Goal: Task Accomplishment & Management: Complete application form

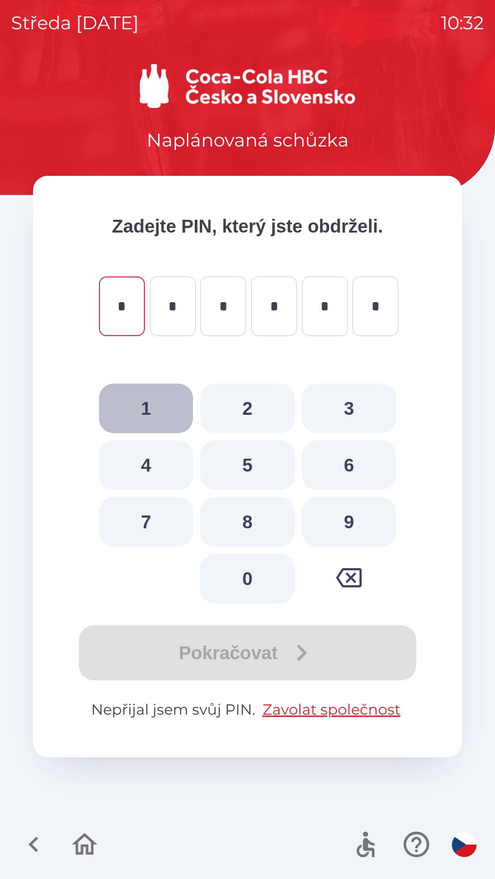
click at [155, 405] on button "1" at bounding box center [146, 408] width 94 height 49
type input "*"
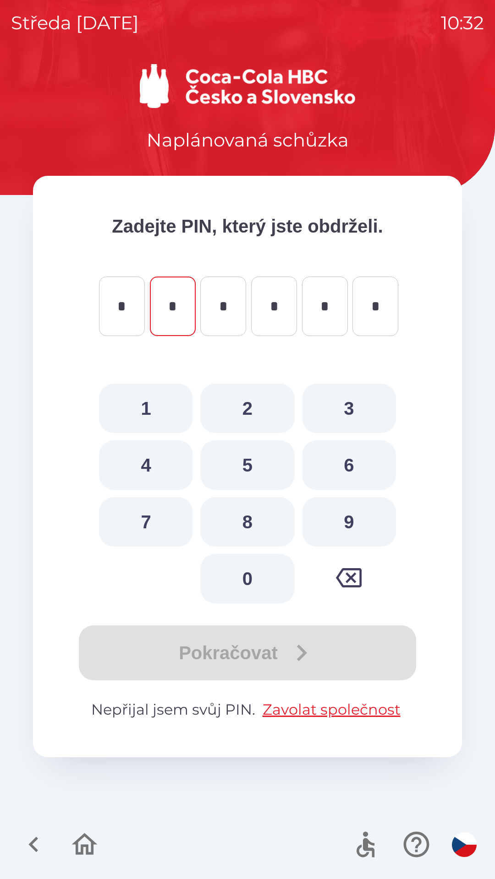
click at [238, 573] on button "0" at bounding box center [247, 578] width 94 height 49
type input "*"
click at [359, 468] on button "6" at bounding box center [349, 465] width 94 height 49
type input "*"
click at [158, 523] on button "7" at bounding box center [146, 521] width 94 height 49
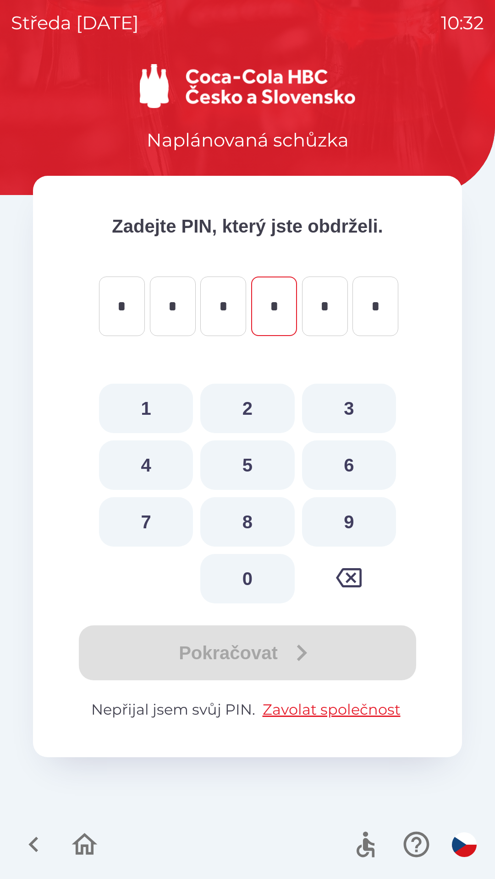
type input "*"
click at [248, 520] on button "8" at bounding box center [247, 521] width 94 height 49
type input "*"
click at [147, 460] on button "4" at bounding box center [146, 465] width 94 height 49
type input "*"
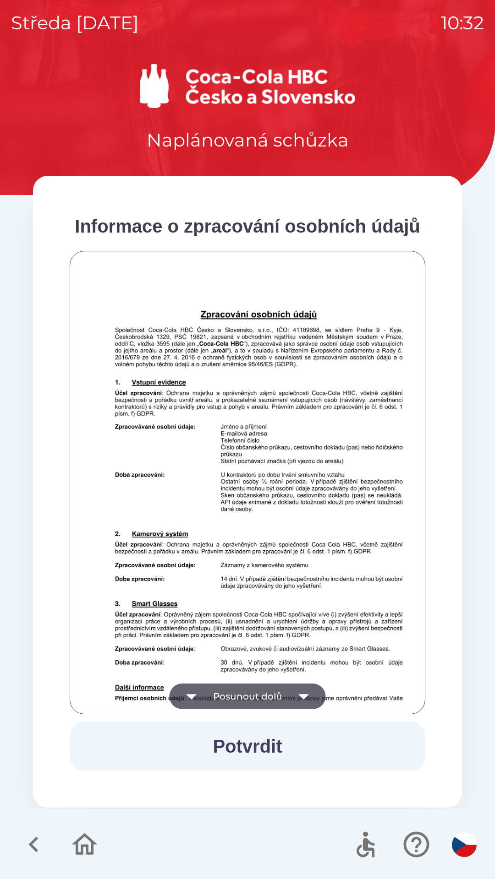
click at [251, 746] on button "Potvrdit" at bounding box center [247, 746] width 355 height 49
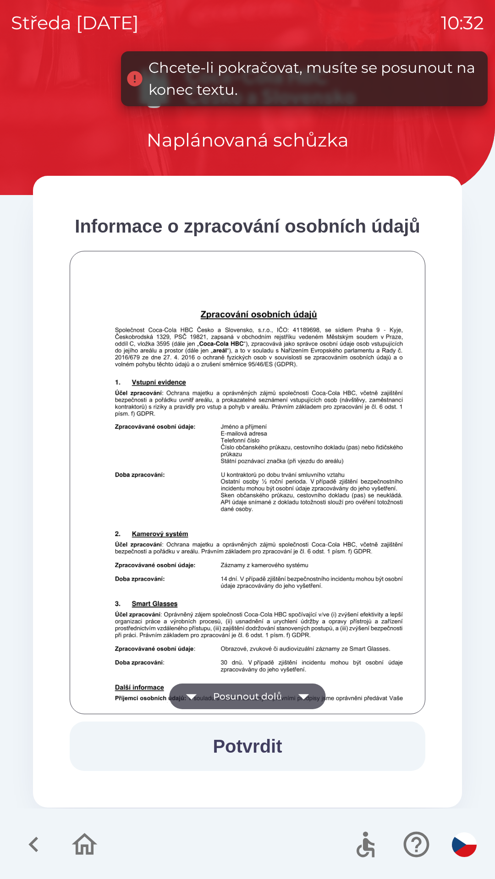
click at [279, 693] on button "Posunout dolů" at bounding box center [247, 697] width 156 height 26
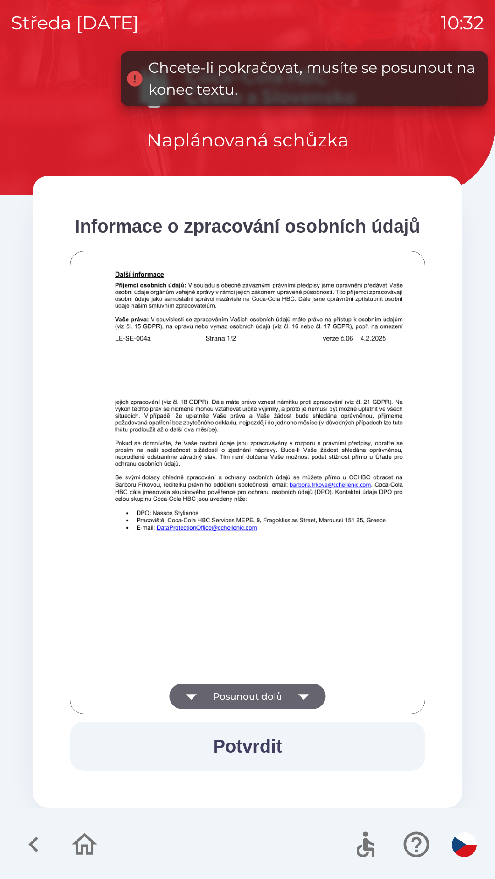
click at [306, 699] on icon "button" at bounding box center [304, 697] width 26 height 26
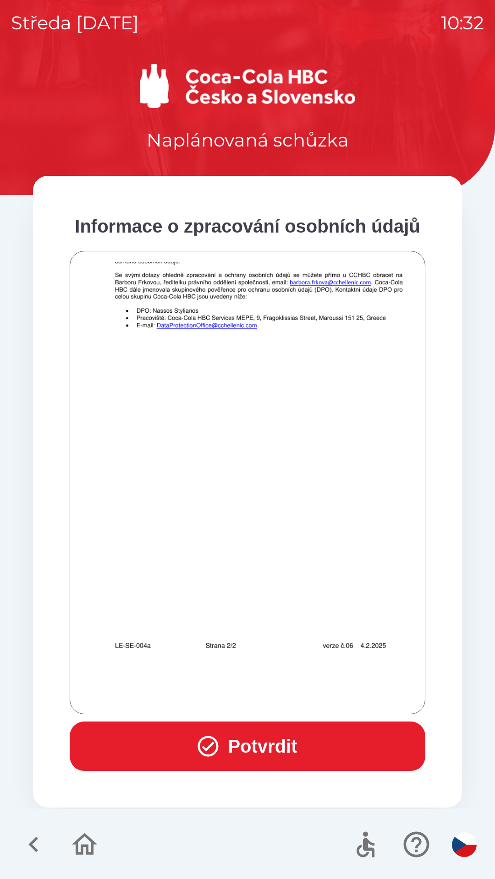
click at [277, 741] on button "Potvrdit" at bounding box center [247, 746] width 355 height 49
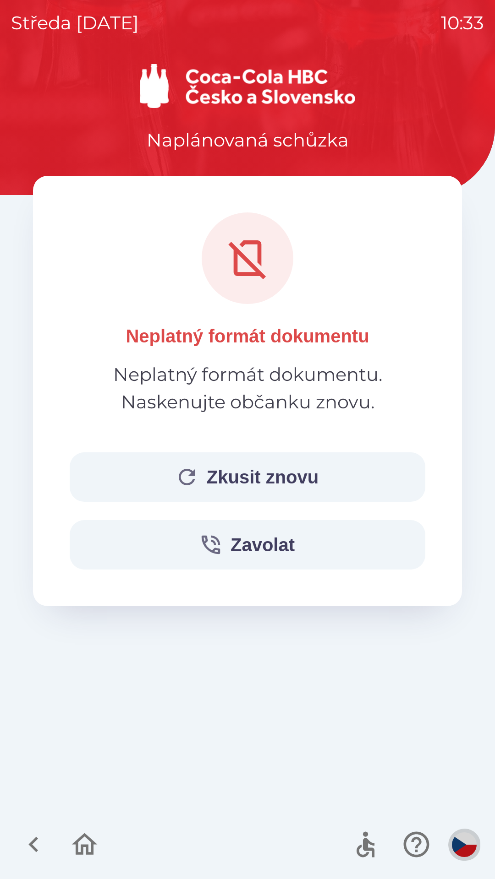
click at [462, 834] on img "button" at bounding box center [464, 845] width 25 height 25
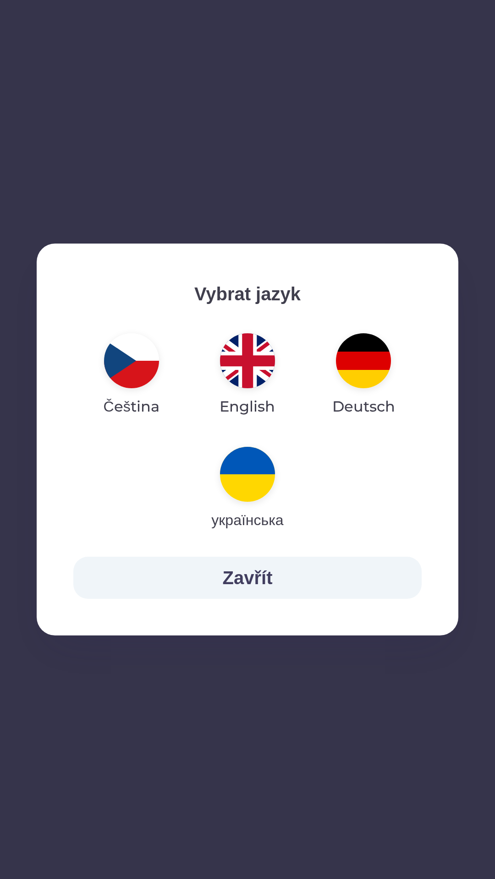
click at [250, 372] on img "button" at bounding box center [247, 360] width 55 height 55
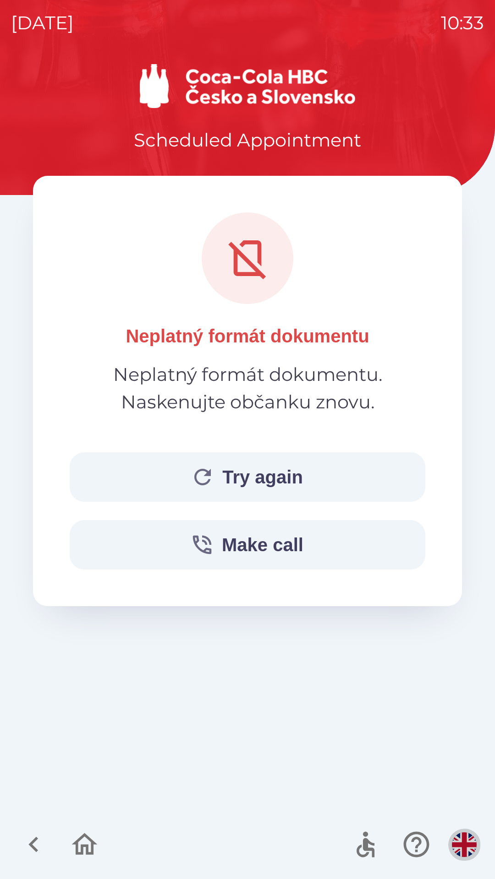
click at [464, 843] on img "button" at bounding box center [464, 845] width 25 height 25
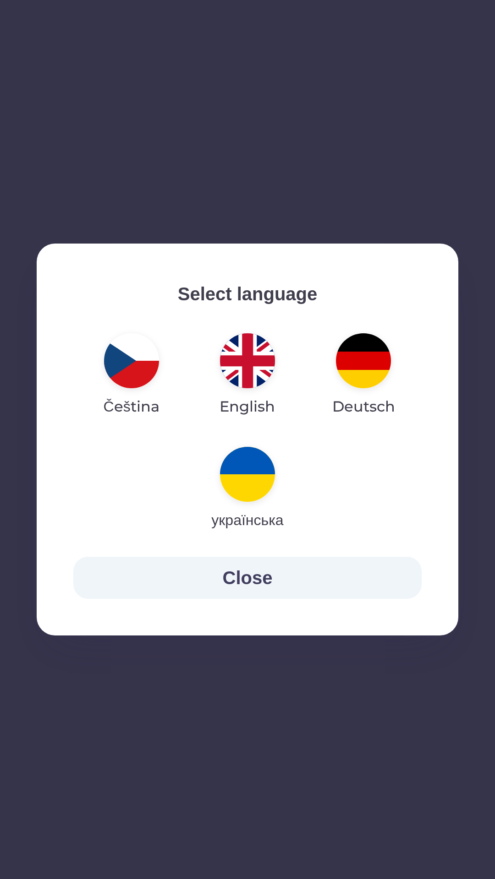
click at [248, 365] on img "button" at bounding box center [247, 360] width 55 height 55
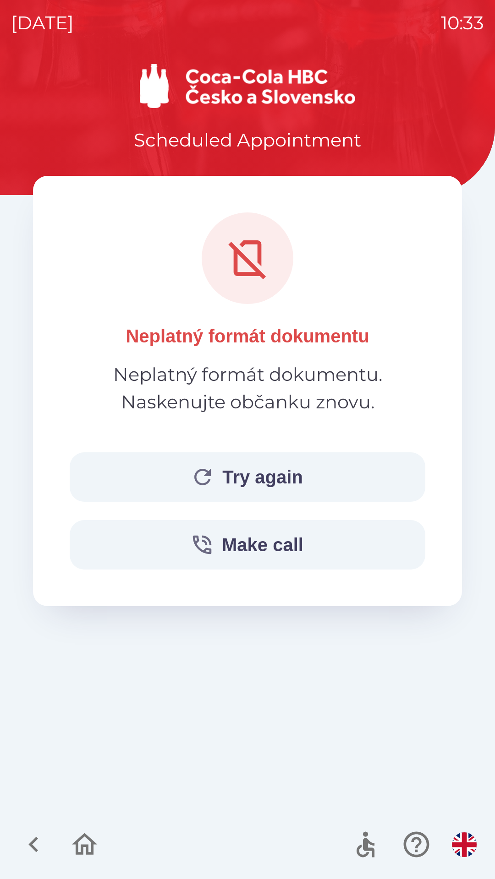
click at [295, 474] on button "Try again" at bounding box center [247, 476] width 355 height 49
click at [287, 494] on button "Try again" at bounding box center [247, 476] width 355 height 49
click at [269, 483] on button "Try again" at bounding box center [247, 476] width 355 height 49
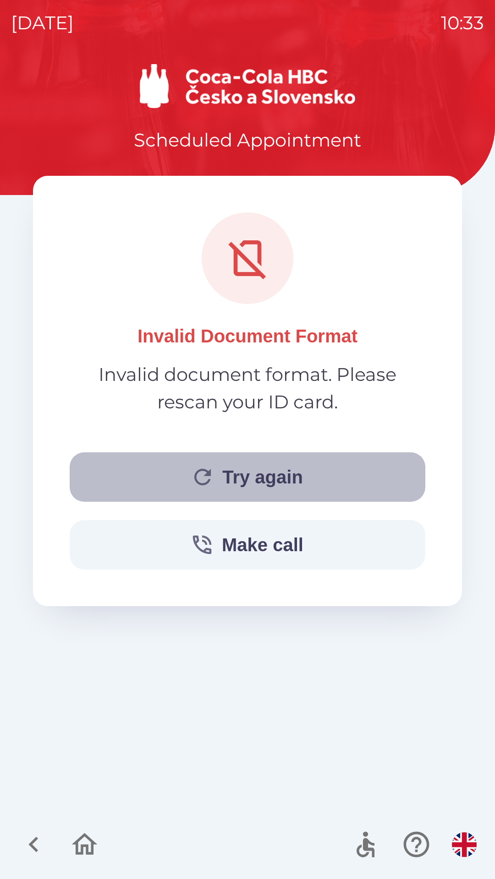
click at [272, 474] on button "Try again" at bounding box center [247, 476] width 355 height 49
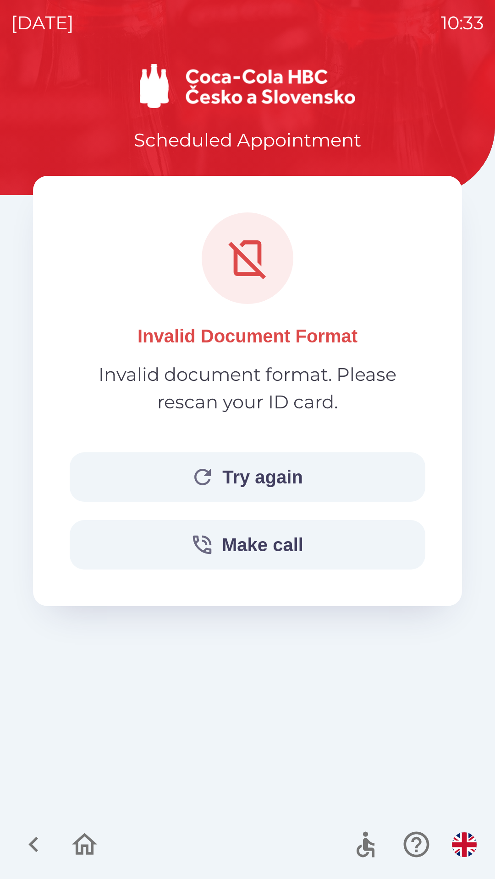
click at [84, 842] on icon "button" at bounding box center [84, 844] width 31 height 31
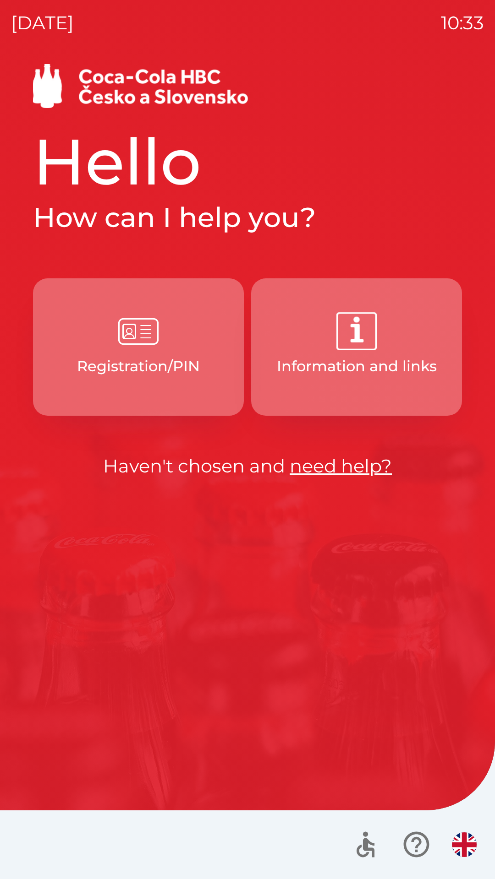
click at [133, 358] on p "Registration/PIN" at bounding box center [138, 366] width 123 height 22
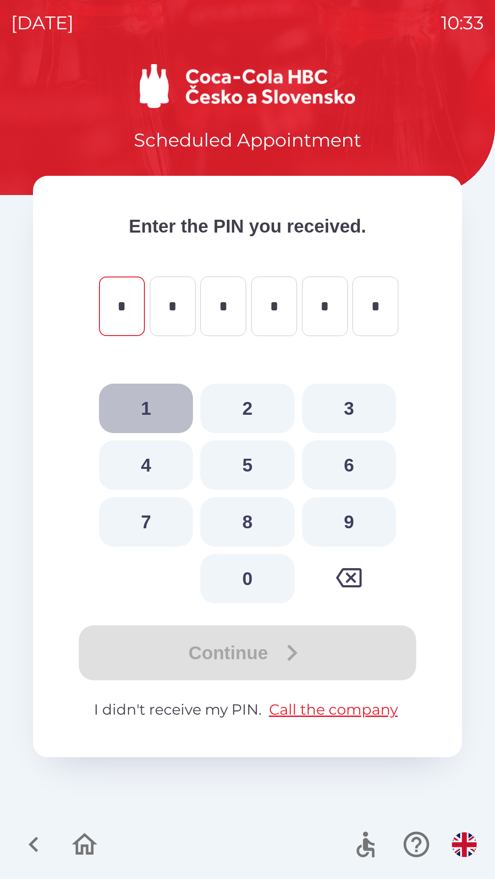
click at [141, 405] on button "1" at bounding box center [146, 408] width 94 height 49
type input "*"
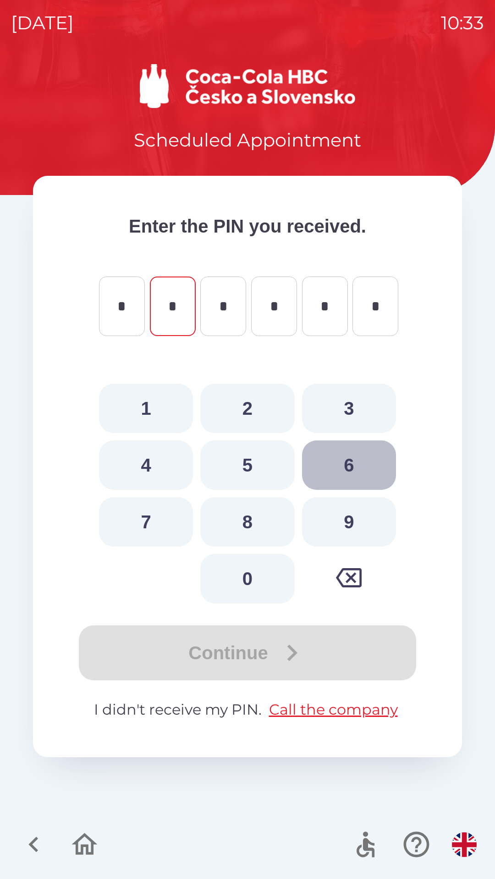
click at [337, 460] on button "6" at bounding box center [349, 465] width 94 height 49
type input "*"
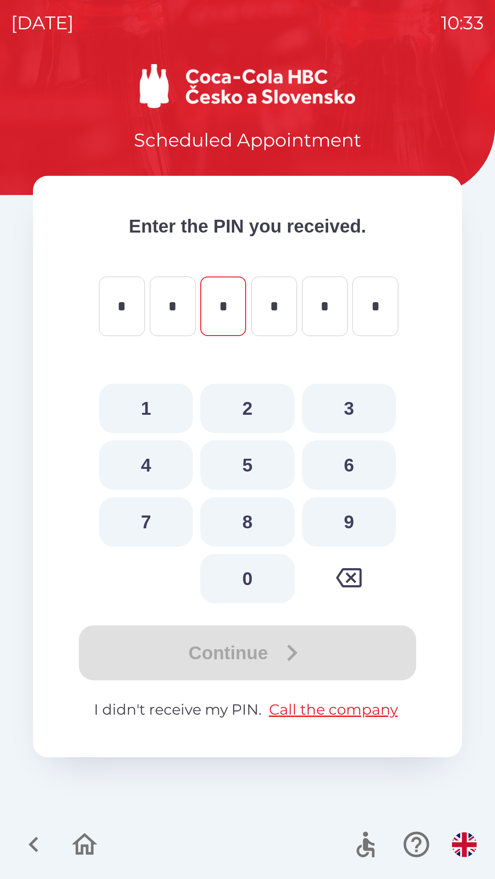
click at [260, 417] on button "2" at bounding box center [247, 408] width 94 height 49
type input "*"
click at [136, 413] on button "1" at bounding box center [146, 408] width 94 height 49
type input "*"
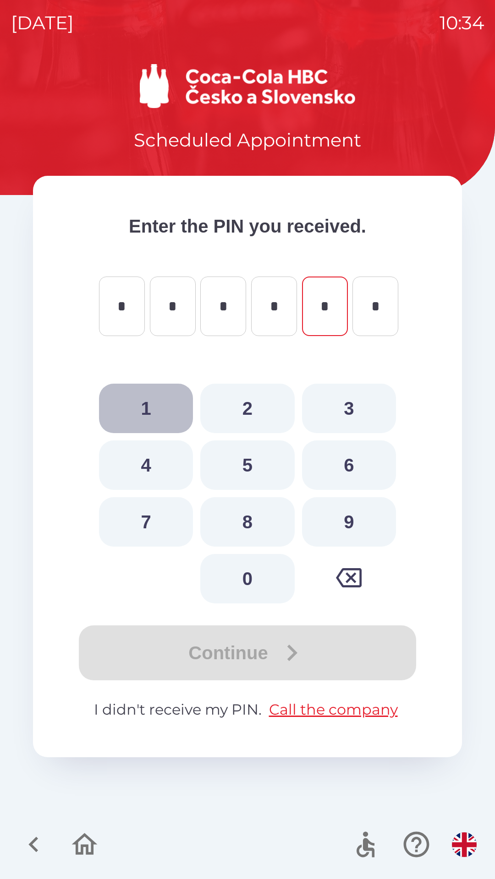
click at [139, 412] on button "1" at bounding box center [146, 408] width 94 height 49
type input "*"
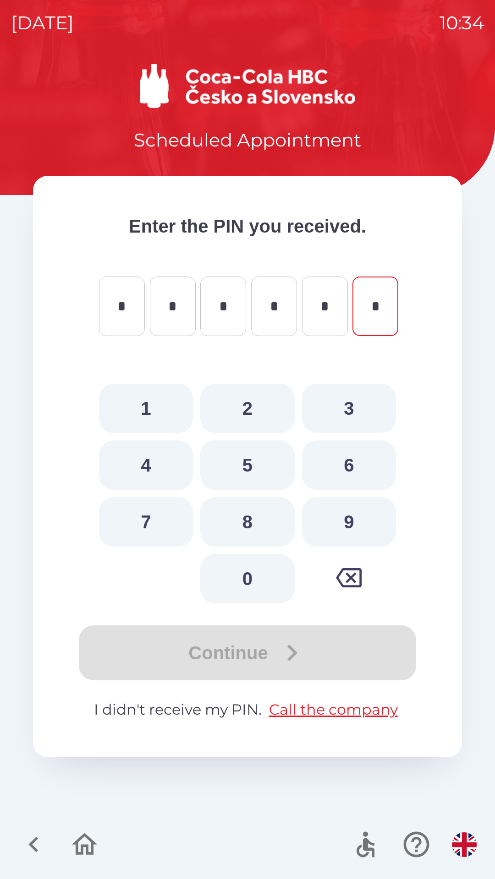
click at [243, 462] on button "5" at bounding box center [247, 465] width 94 height 49
type input "*"
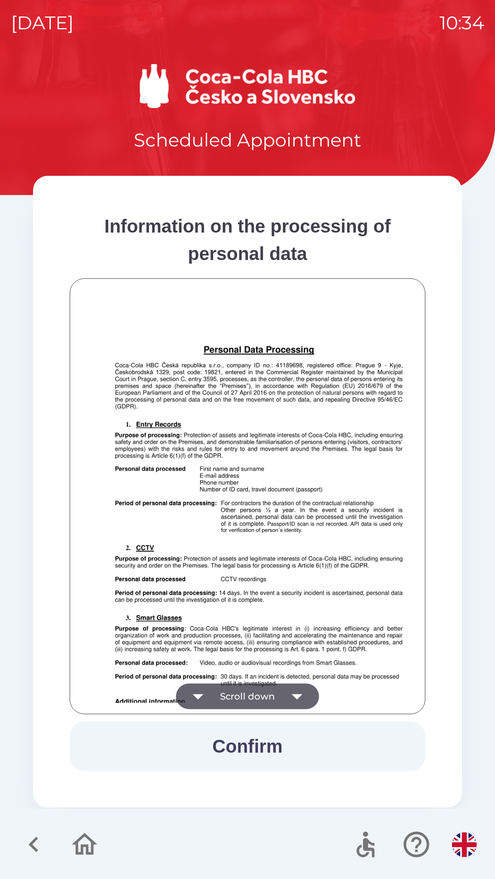
click at [249, 690] on button "Scroll down" at bounding box center [247, 697] width 143 height 26
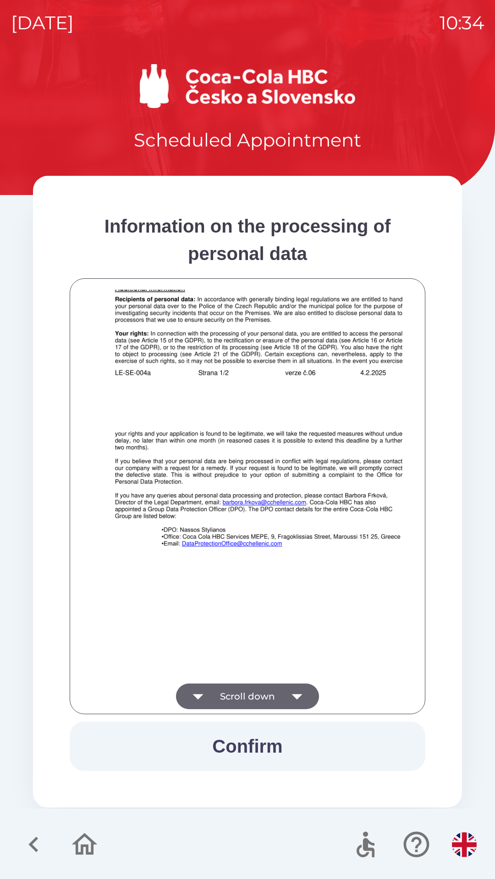
click at [247, 746] on button "Confirm" at bounding box center [247, 746] width 355 height 49
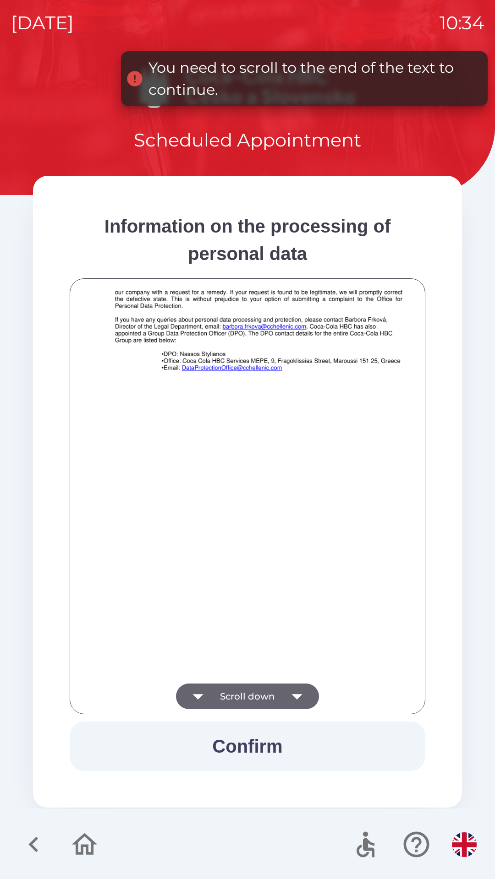
scroll to position [643, 0]
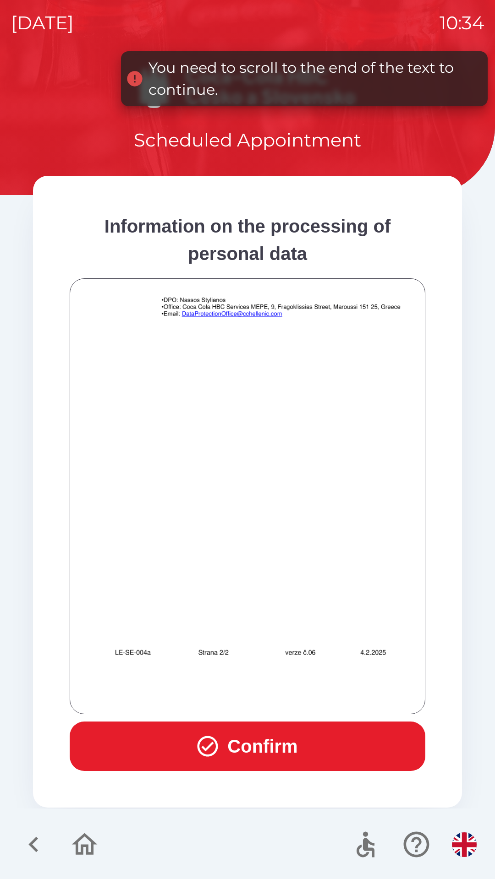
click at [231, 740] on button "Confirm" at bounding box center [247, 746] width 355 height 49
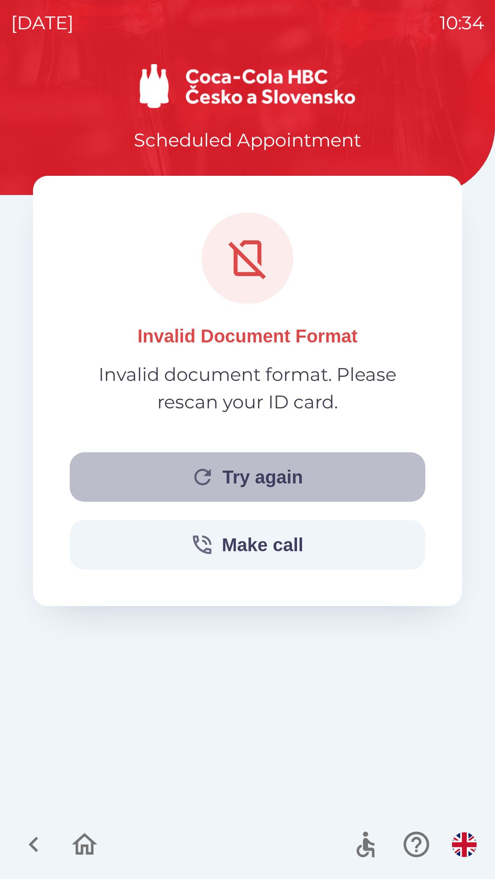
click at [242, 483] on button "Try again" at bounding box center [247, 476] width 355 height 49
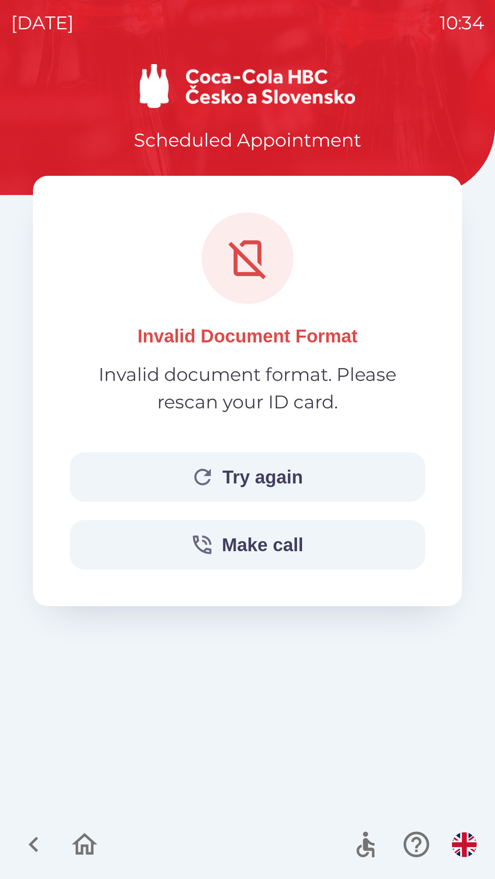
click at [221, 479] on button "Try again" at bounding box center [247, 476] width 355 height 49
click at [103, 843] on button "button" at bounding box center [84, 845] width 38 height 38
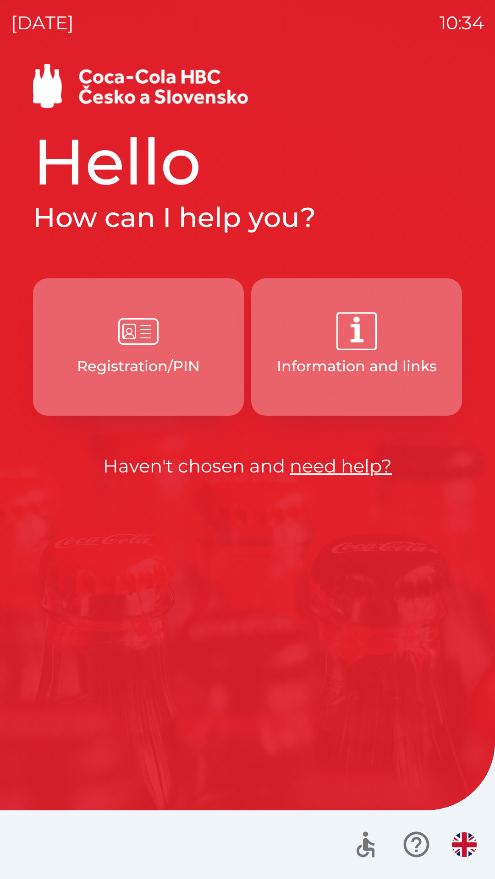
click at [184, 355] on p "Registration/PIN" at bounding box center [138, 366] width 123 height 22
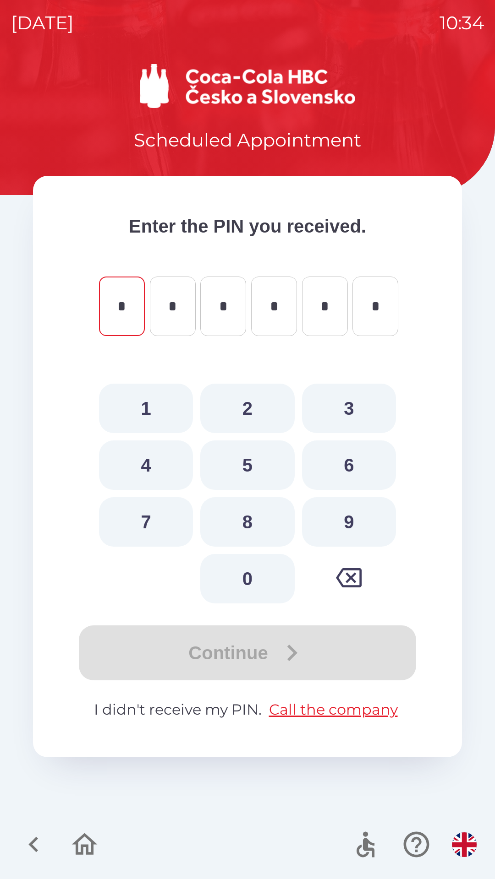
click at [332, 468] on button "6" at bounding box center [349, 465] width 94 height 49
type input "*"
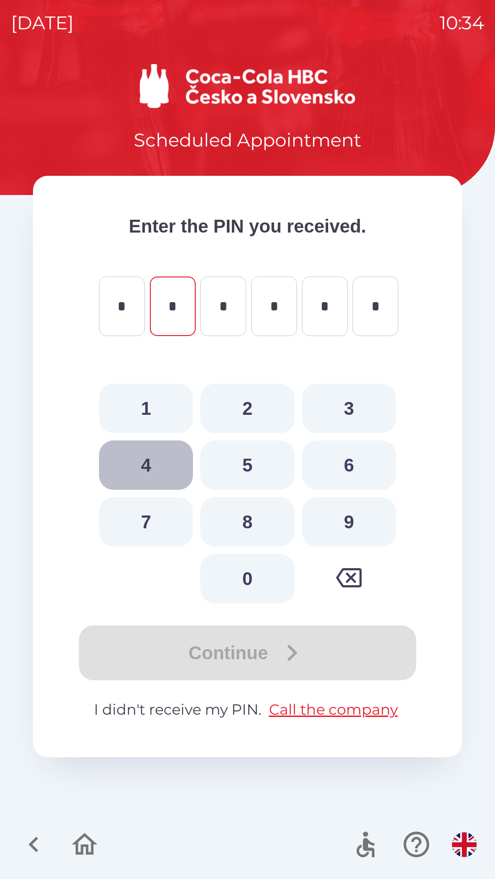
click at [160, 461] on button "4" at bounding box center [146, 465] width 94 height 49
type input "*"
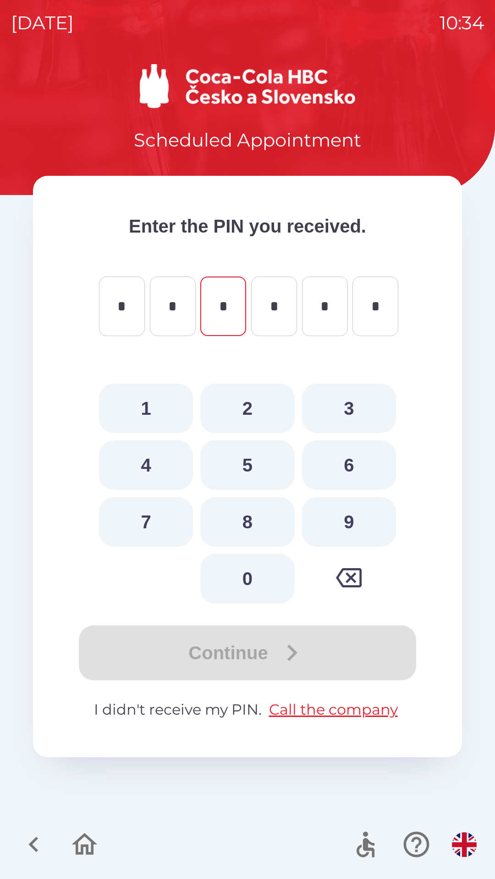
click at [242, 531] on button "8" at bounding box center [247, 521] width 94 height 49
type input "*"
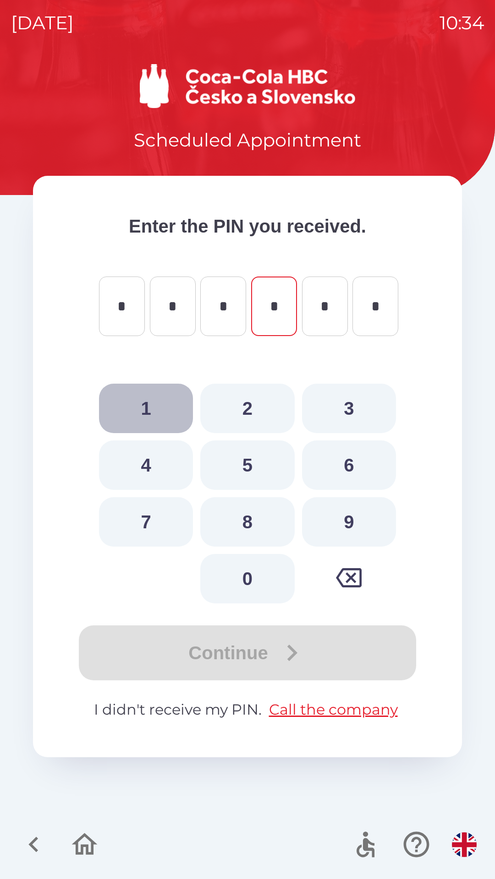
click at [165, 410] on button "1" at bounding box center [146, 408] width 94 height 49
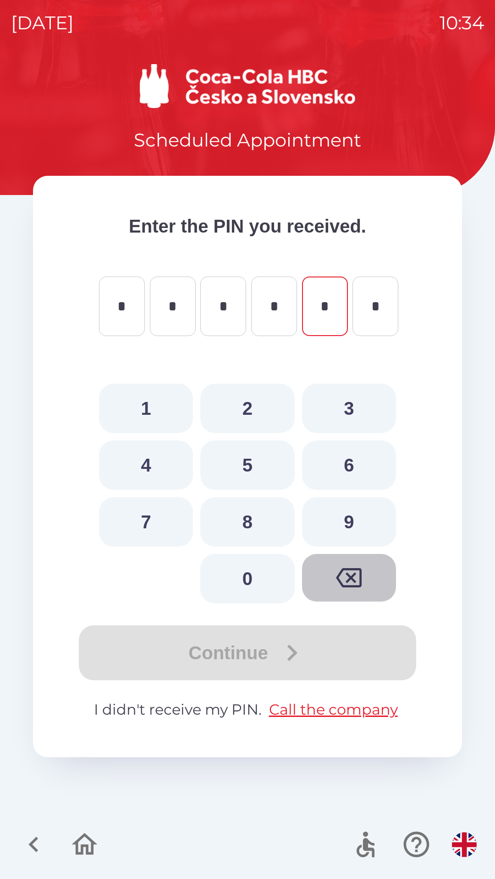
click at [346, 582] on icon "button" at bounding box center [349, 577] width 26 height 19
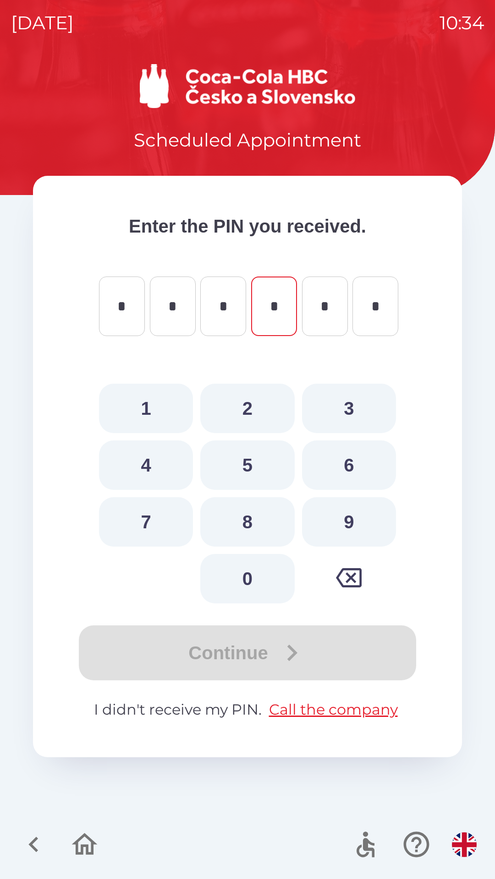
click at [165, 468] on button "4" at bounding box center [146, 465] width 94 height 49
type input "*"
click at [159, 412] on button "1" at bounding box center [146, 408] width 94 height 49
type input "*"
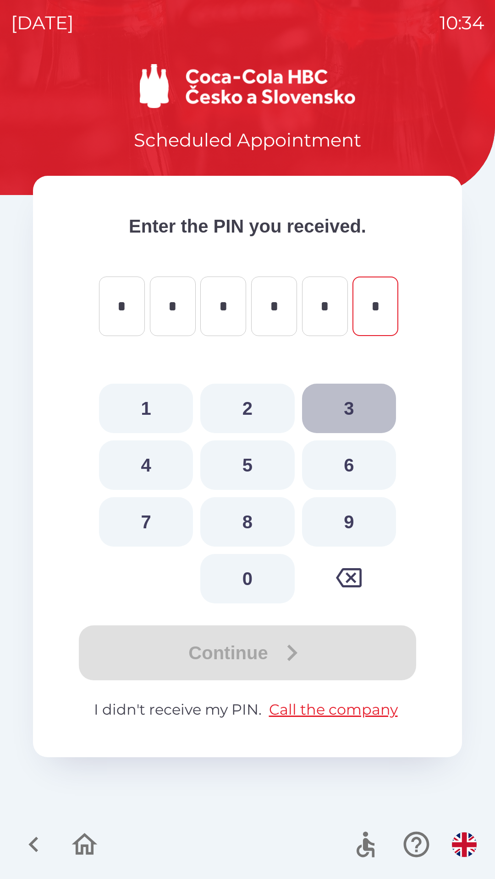
click at [324, 428] on button "3" at bounding box center [349, 408] width 94 height 49
type input "*"
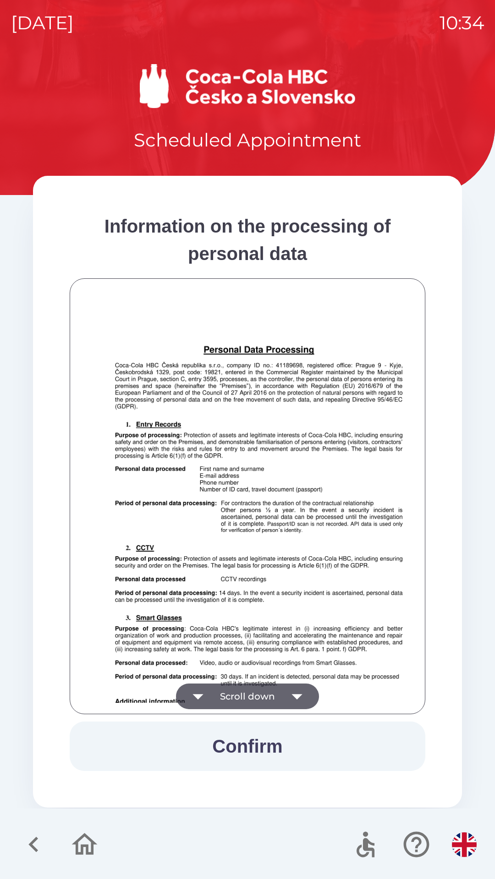
click at [280, 694] on button "Scroll down" at bounding box center [247, 697] width 143 height 26
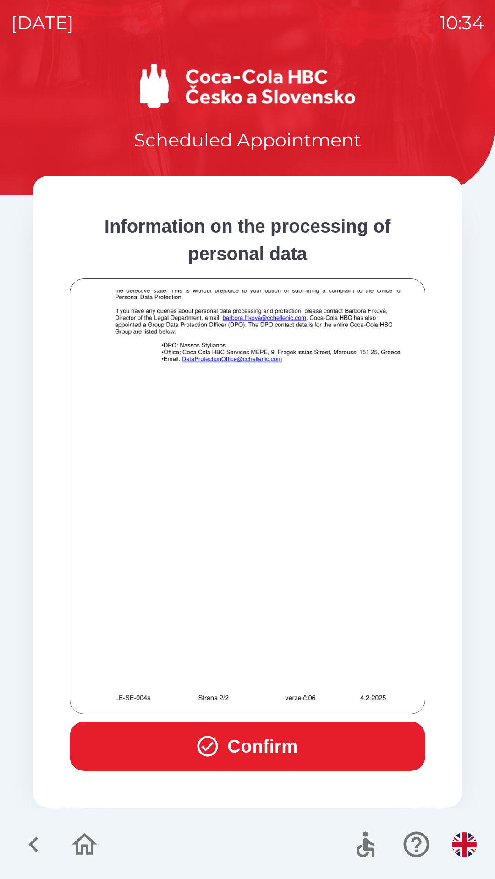
scroll to position [643, 0]
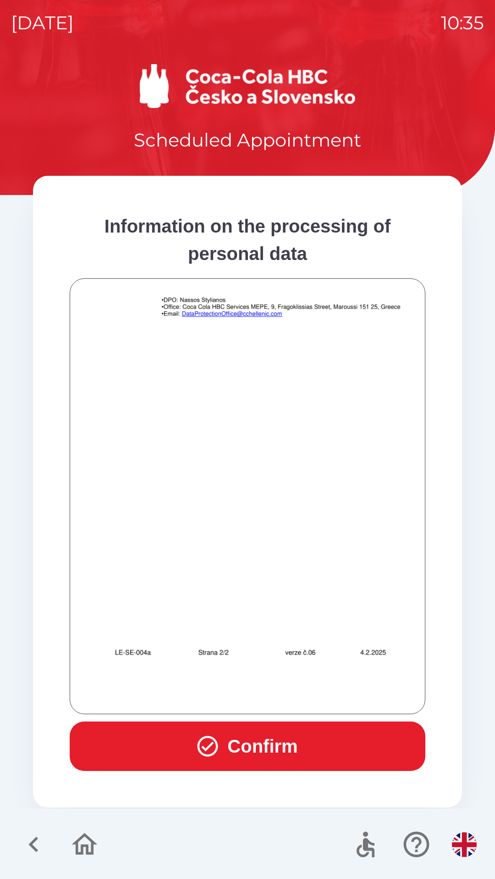
click at [296, 740] on button "Confirm" at bounding box center [247, 746] width 355 height 49
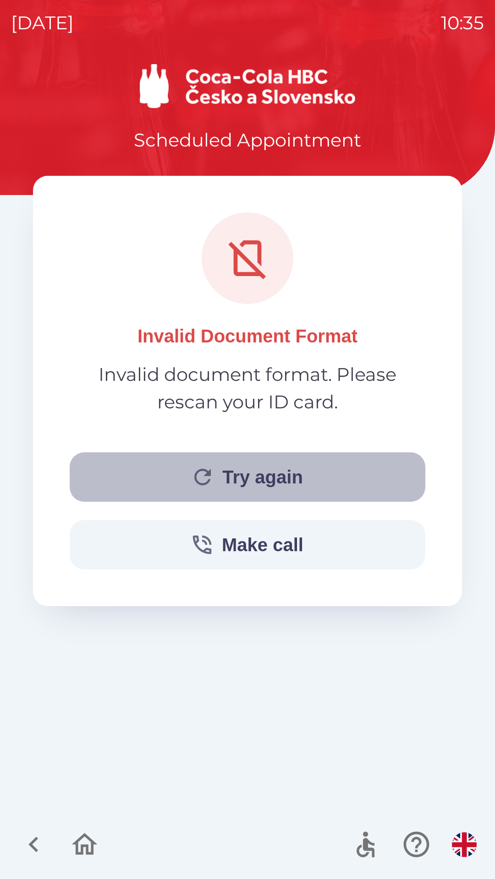
click at [307, 487] on button "Try again" at bounding box center [247, 476] width 355 height 49
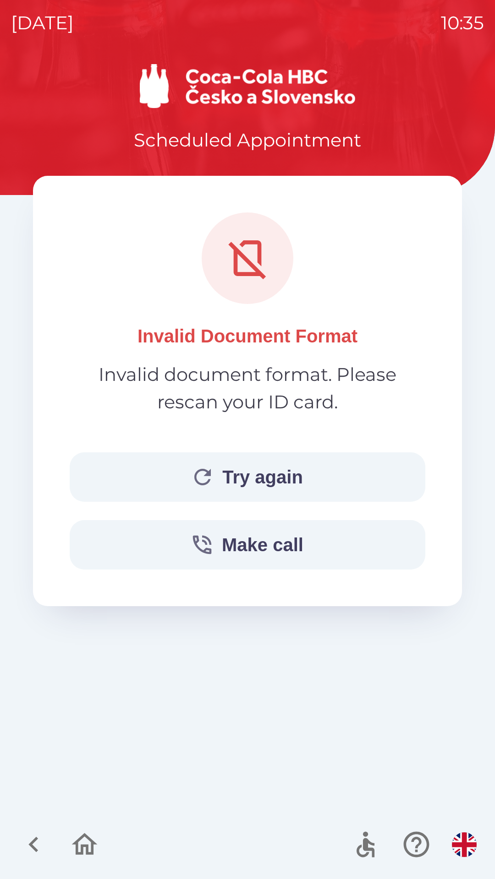
click at [230, 468] on button "Try again" at bounding box center [247, 476] width 355 height 49
click at [100, 847] on button "button" at bounding box center [84, 845] width 38 height 38
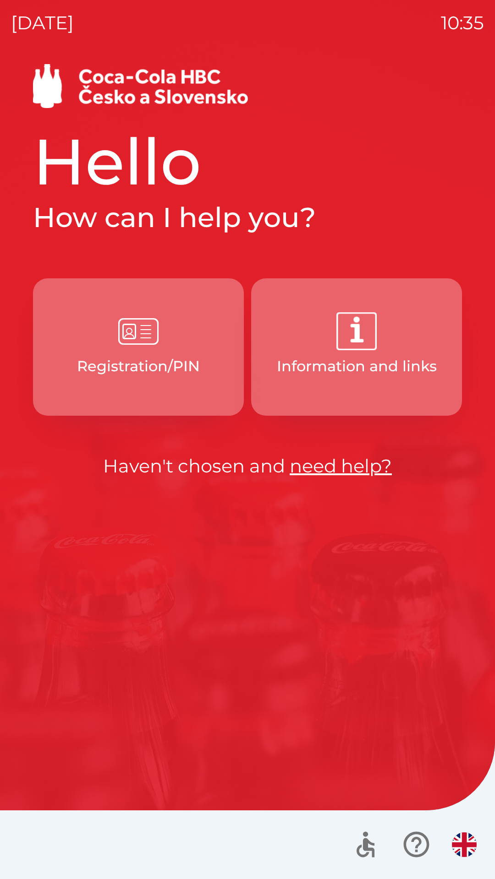
click at [183, 364] on p "Registration/PIN" at bounding box center [138, 366] width 123 height 22
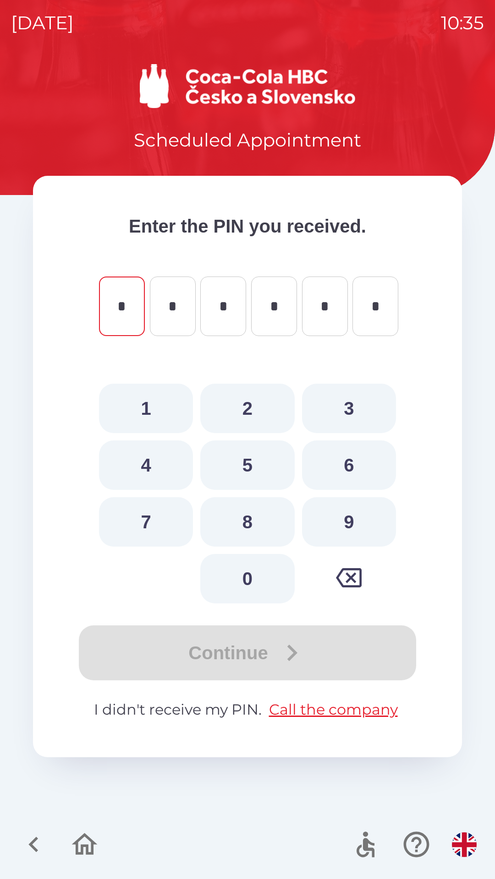
click at [346, 526] on button "9" at bounding box center [349, 521] width 94 height 49
type input "*"
click at [165, 402] on button "1" at bounding box center [146, 408] width 94 height 49
type input "*"
click at [322, 409] on button "3" at bounding box center [349, 408] width 94 height 49
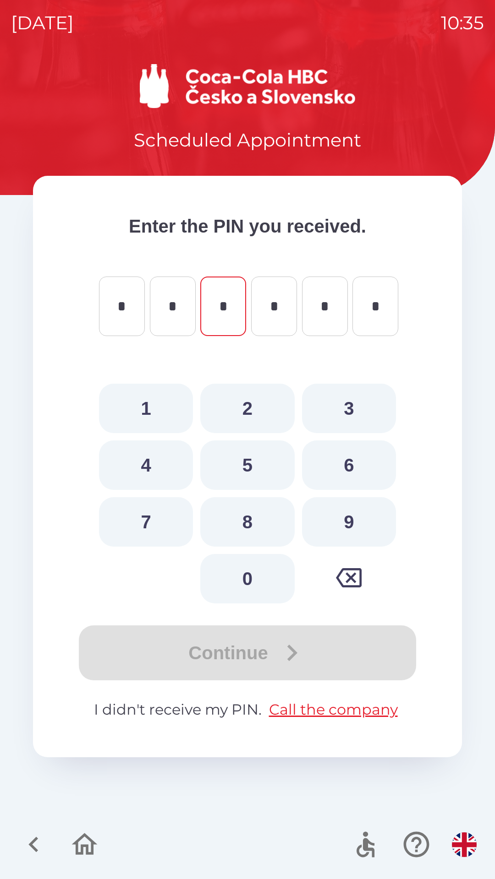
type input "*"
click at [352, 401] on button "3" at bounding box center [349, 408] width 94 height 49
type input "*"
click at [157, 525] on button "7" at bounding box center [146, 521] width 94 height 49
type input "*"
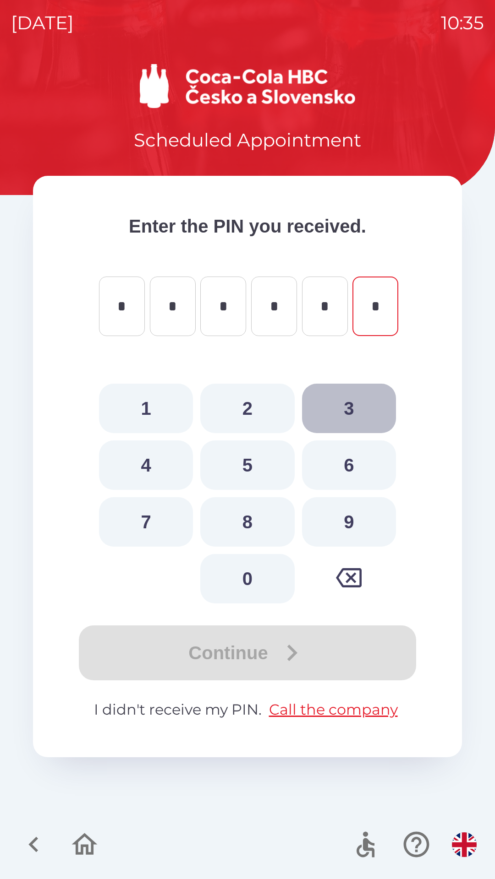
click at [336, 413] on button "3" at bounding box center [349, 408] width 94 height 49
type input "*"
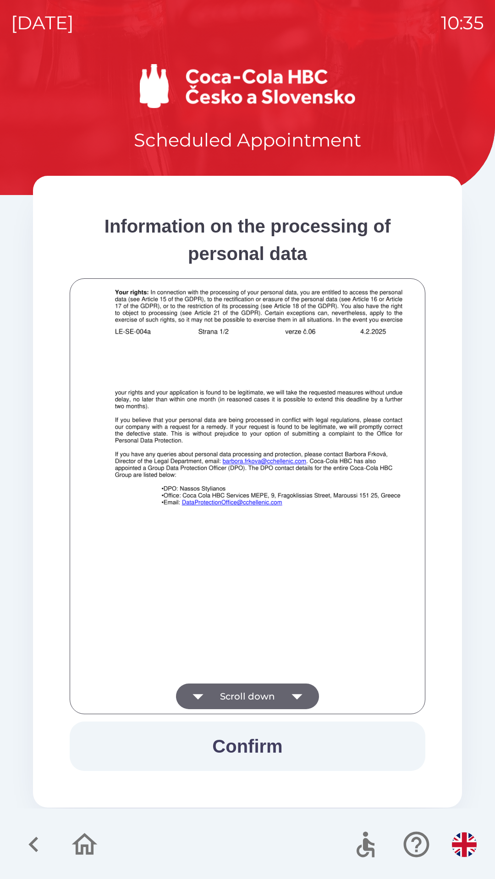
scroll to position [643, 0]
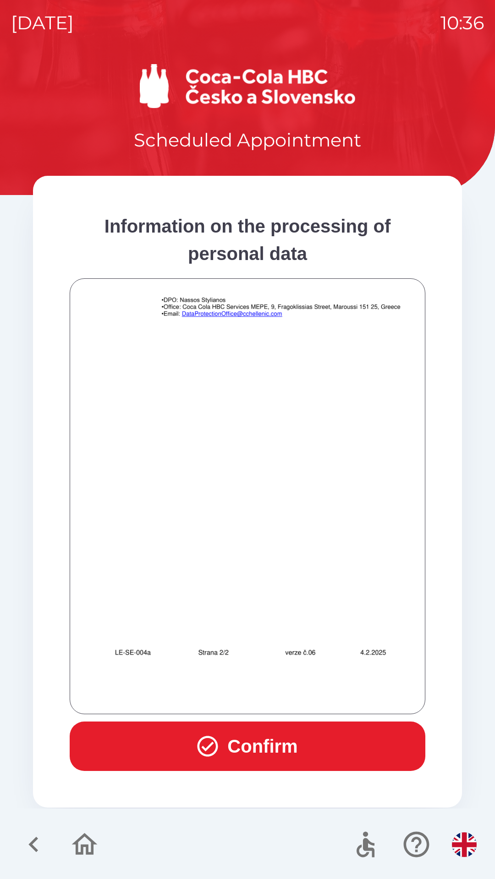
click at [278, 756] on button "Confirm" at bounding box center [247, 746] width 355 height 49
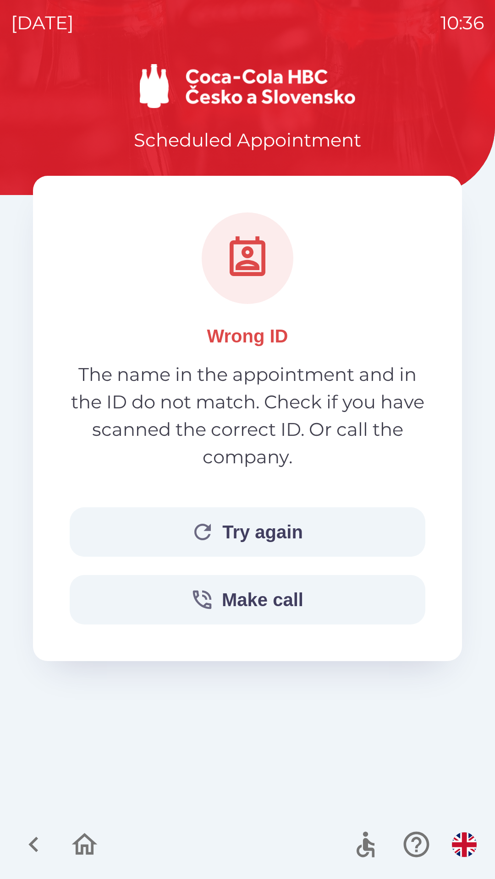
click at [89, 856] on icon "button" at bounding box center [84, 844] width 31 height 31
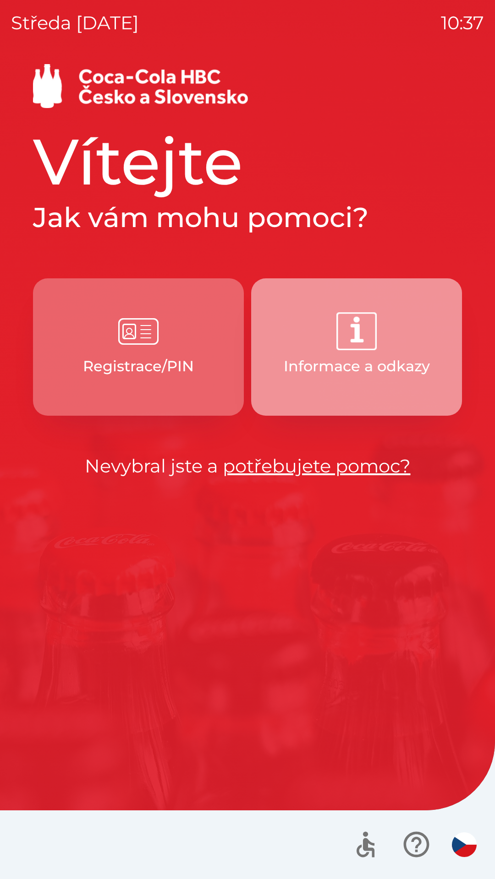
click at [418, 376] on p "Informace a odkazy" at bounding box center [356, 366] width 146 height 22
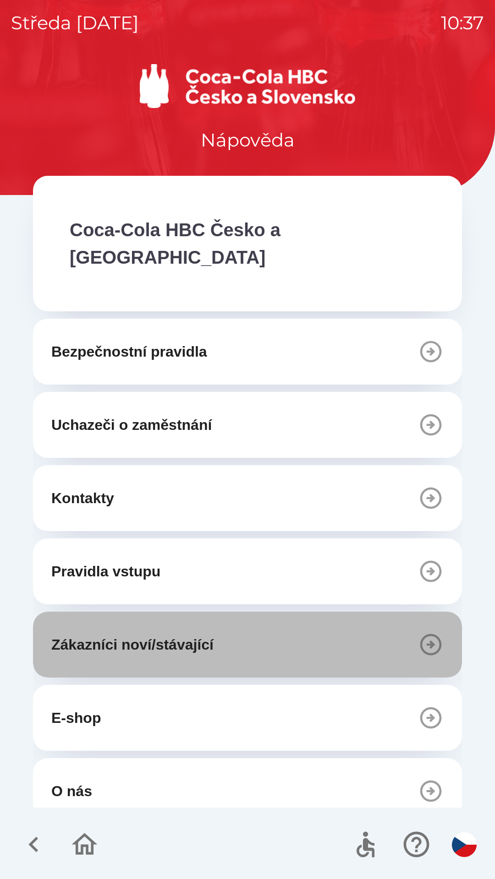
click at [391, 617] on button "Zákazníci noví/stávající" at bounding box center [247, 645] width 429 height 66
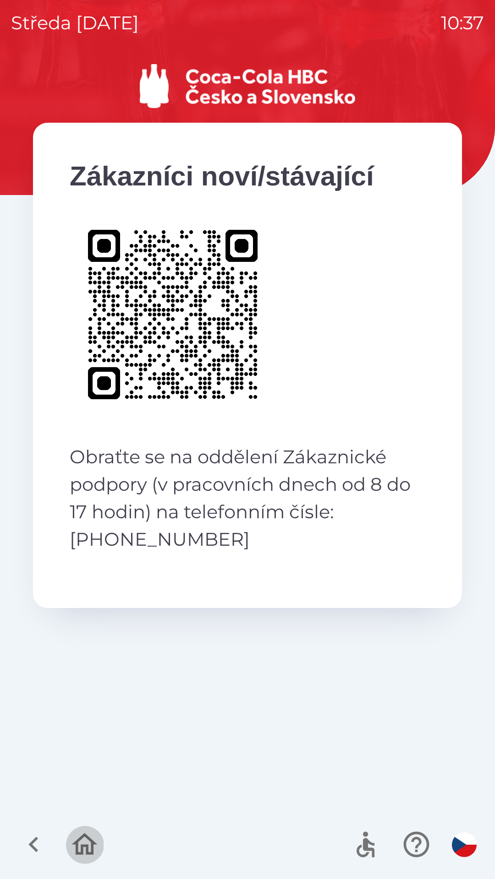
click at [80, 826] on button "button" at bounding box center [84, 845] width 38 height 38
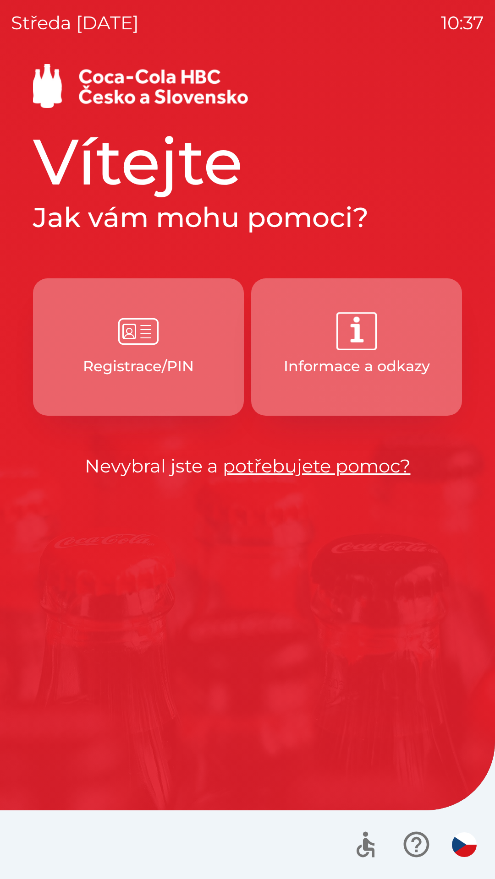
click at [386, 366] on p "Informace a odkazy" at bounding box center [356, 366] width 146 height 22
click at [87, 396] on button "Registrace/PIN" at bounding box center [138, 346] width 211 height 137
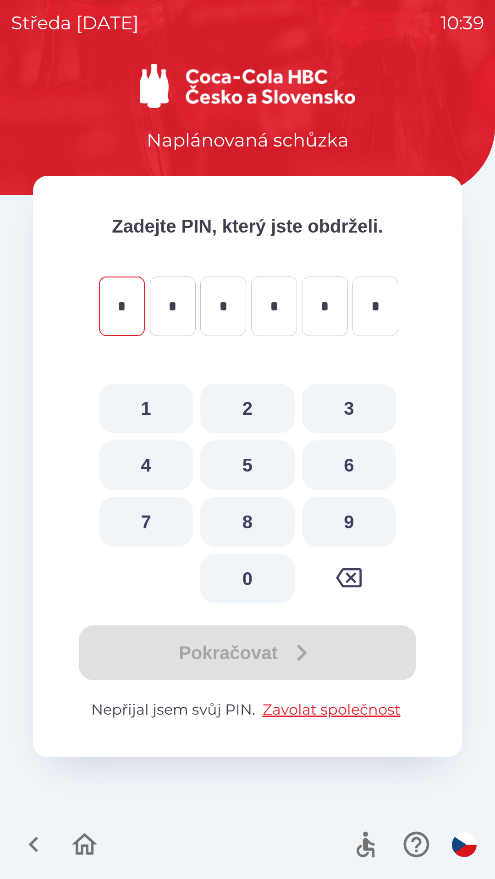
click at [83, 842] on icon "button" at bounding box center [84, 844] width 31 height 31
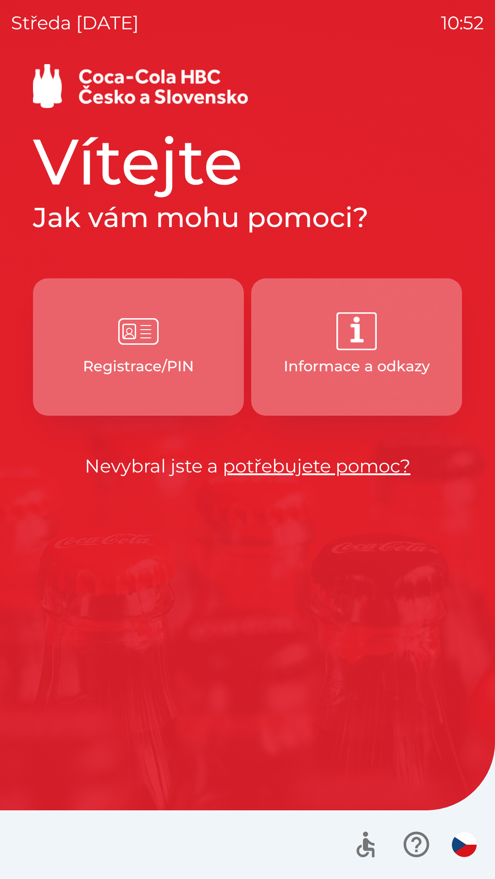
click at [142, 348] on img "button" at bounding box center [138, 331] width 40 height 40
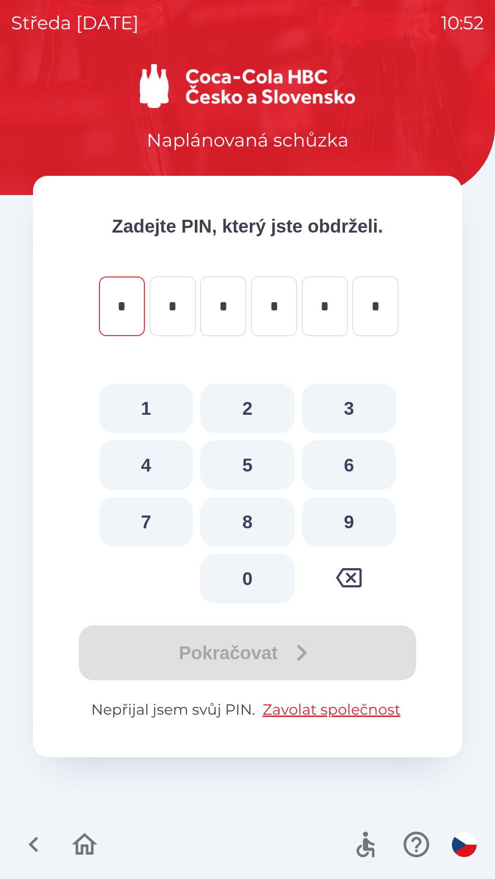
click at [157, 409] on button "1" at bounding box center [146, 408] width 94 height 49
type input "*"
click at [149, 516] on button "7" at bounding box center [146, 521] width 94 height 49
type input "*"
click at [258, 403] on button "2" at bounding box center [247, 408] width 94 height 49
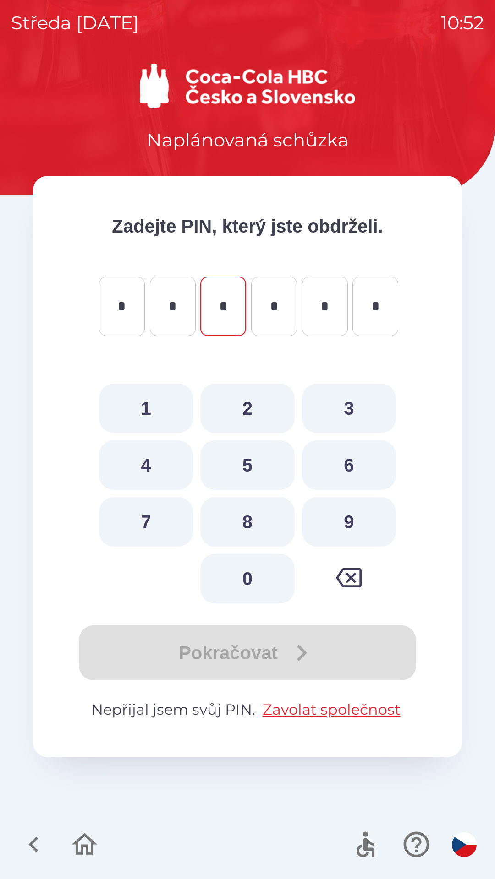
type input "*"
click at [158, 408] on button "1" at bounding box center [146, 408] width 94 height 49
type input "*"
click at [343, 516] on button "9" at bounding box center [349, 521] width 94 height 49
type input "*"
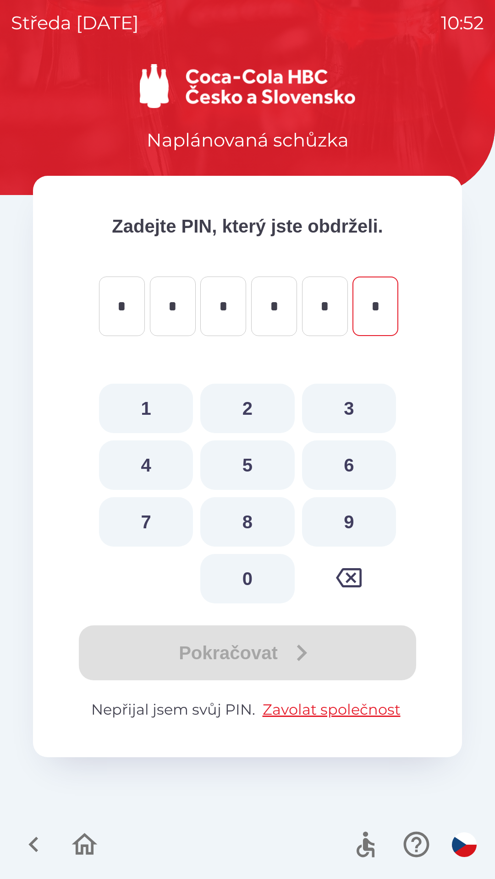
click at [261, 574] on button "0" at bounding box center [247, 578] width 94 height 49
type input "*"
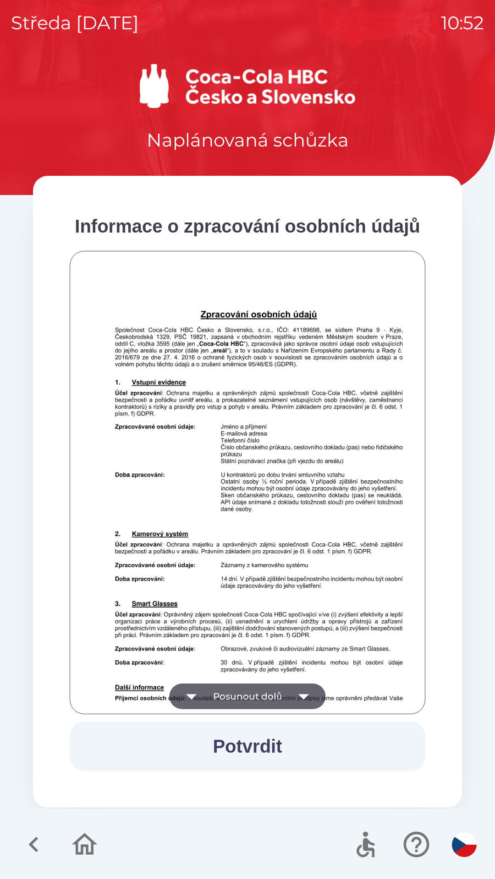
click at [287, 699] on button "Posunout dolů" at bounding box center [247, 697] width 156 height 26
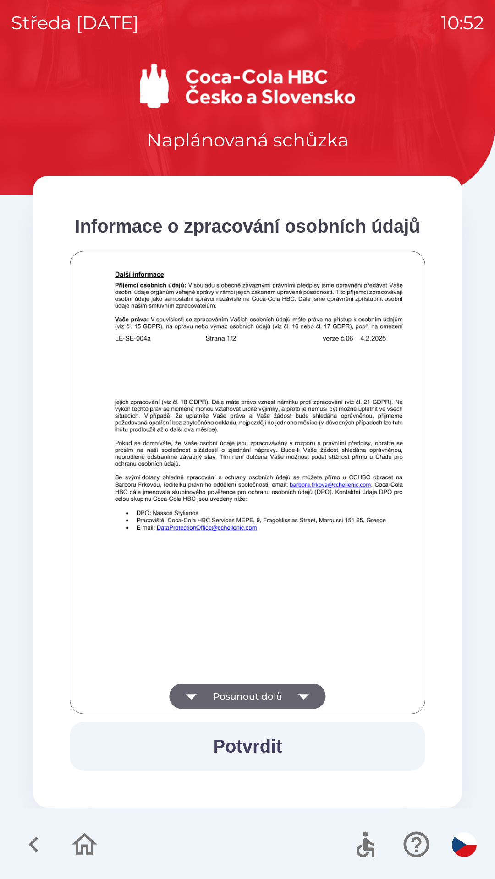
click at [278, 693] on button "Posunout dolů" at bounding box center [247, 697] width 156 height 26
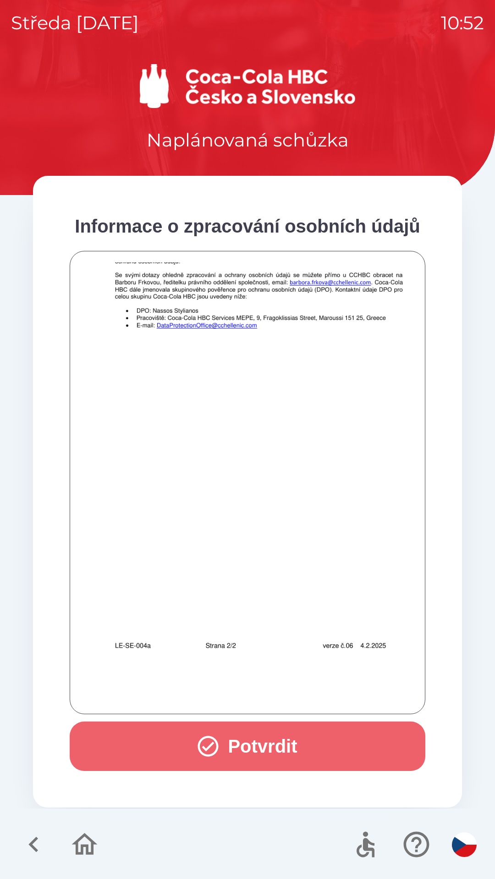
click at [277, 741] on button "Potvrdit" at bounding box center [247, 746] width 355 height 49
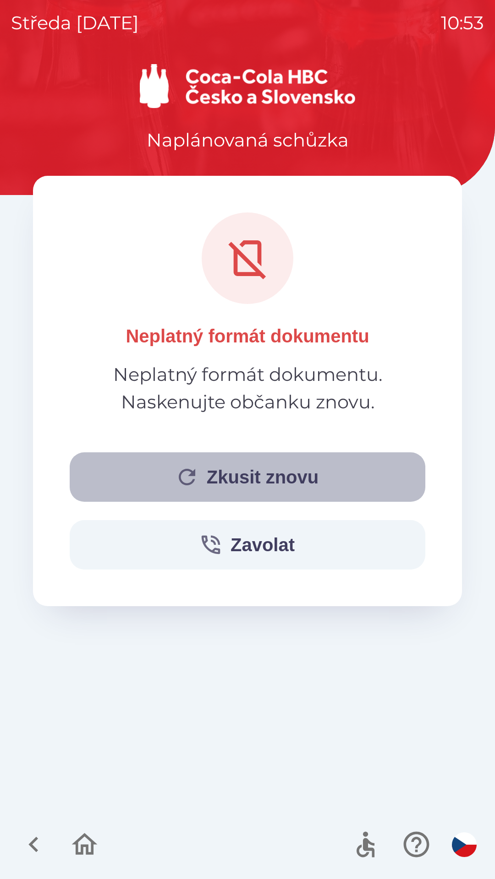
click at [272, 477] on button "Zkusit znovu" at bounding box center [247, 476] width 355 height 49
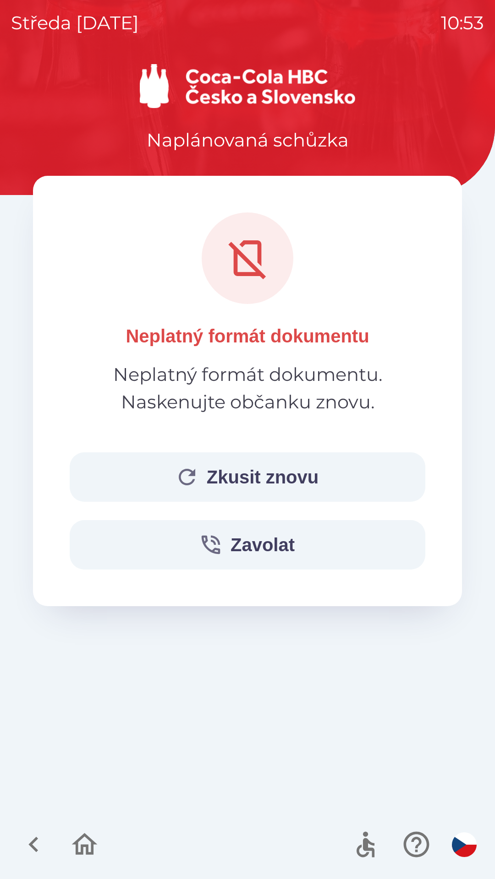
click at [280, 476] on button "Zkusit znovu" at bounding box center [247, 476] width 355 height 49
click at [288, 469] on button "Zkusit znovu" at bounding box center [247, 476] width 355 height 49
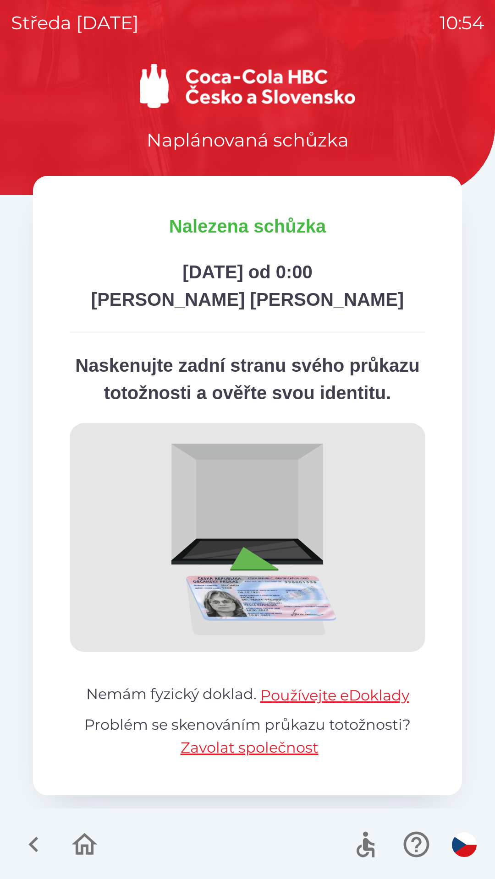
click at [82, 834] on icon "button" at bounding box center [84, 844] width 31 height 31
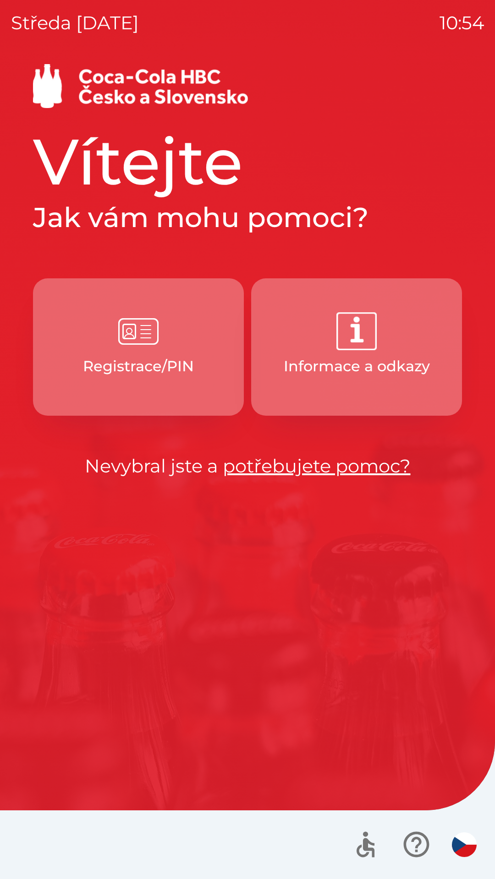
click at [81, 363] on button "Registrace/PIN" at bounding box center [138, 346] width 211 height 137
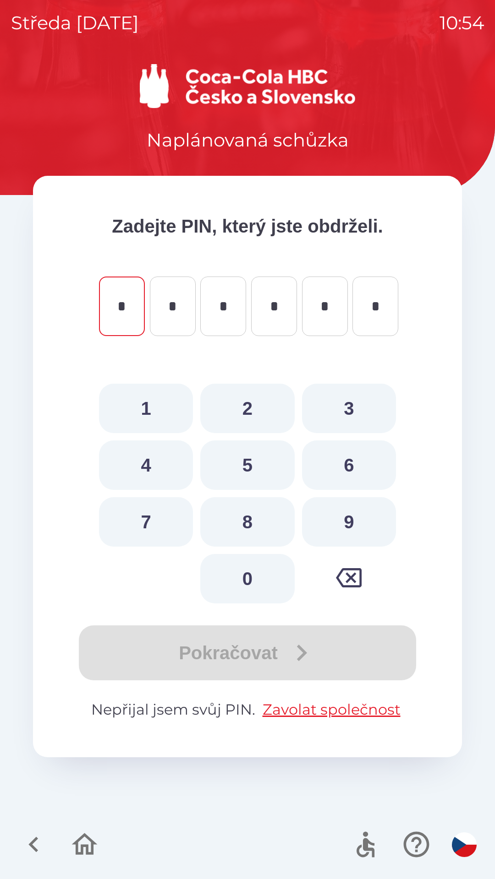
click at [242, 512] on button "8" at bounding box center [247, 521] width 94 height 49
type input "*"
click at [242, 404] on button "2" at bounding box center [247, 408] width 94 height 49
type input "*"
click at [145, 468] on button "4" at bounding box center [146, 465] width 94 height 49
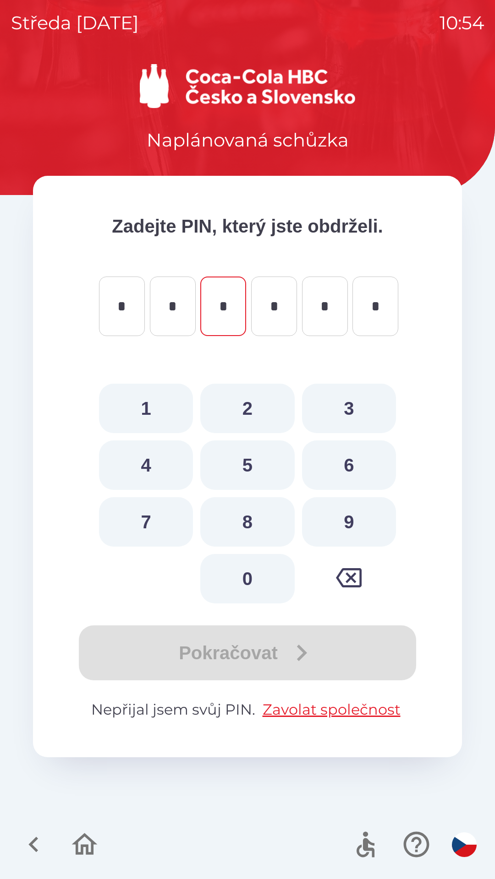
type input "*"
click at [157, 461] on button "4" at bounding box center [146, 465] width 94 height 49
type input "*"
click at [240, 404] on button "2" at bounding box center [247, 408] width 94 height 49
type input "*"
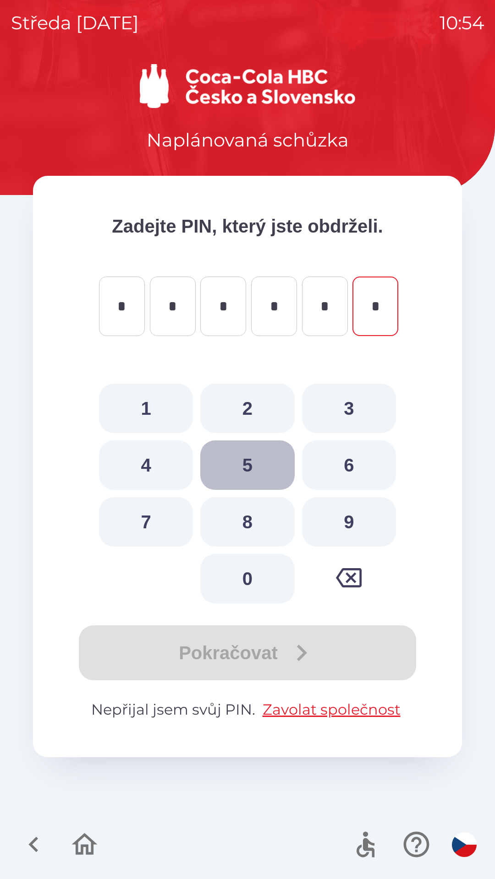
click at [244, 475] on button "5" at bounding box center [247, 465] width 94 height 49
type input "*"
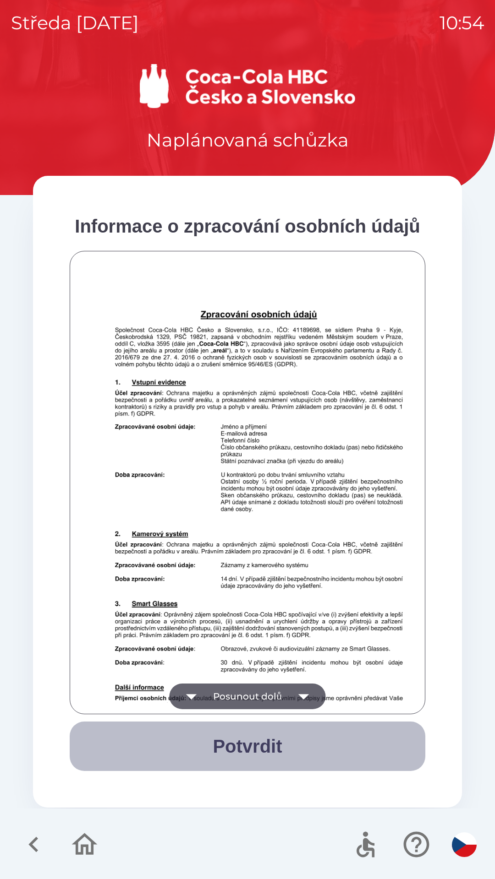
click at [271, 750] on button "Potvrdit" at bounding box center [247, 746] width 355 height 49
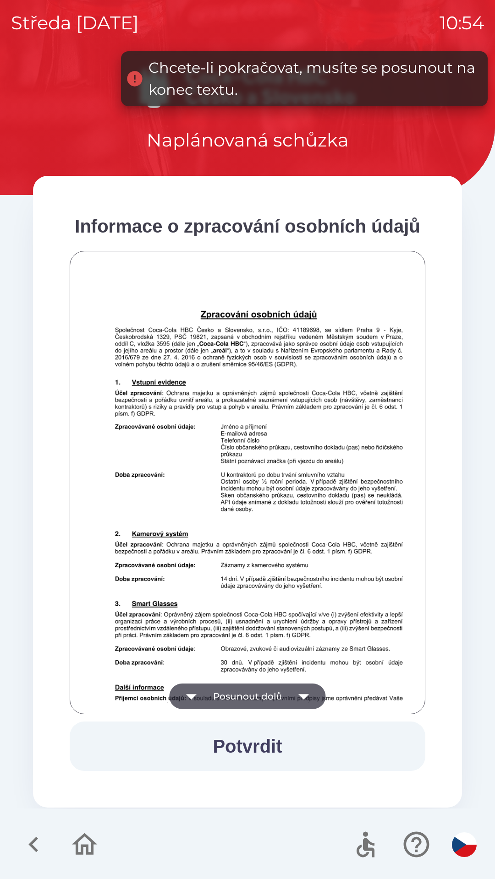
click at [265, 686] on button "Posunout dolů" at bounding box center [247, 697] width 156 height 26
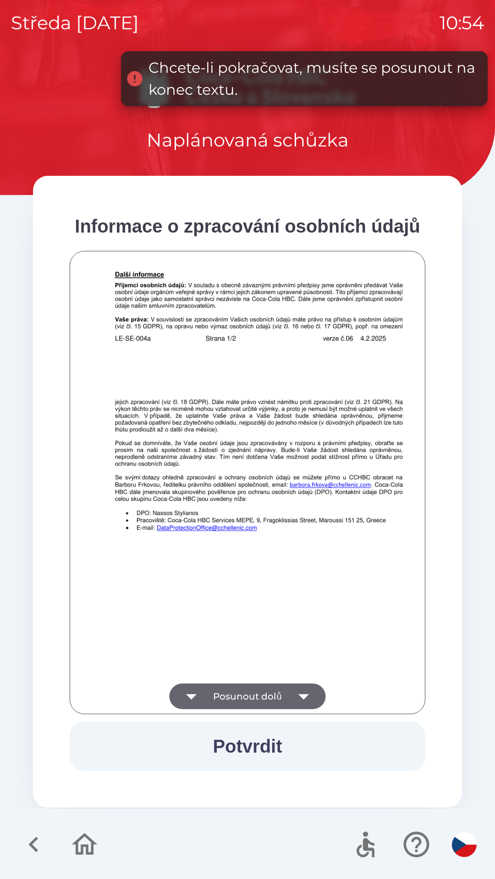
click at [268, 693] on button "Posunout dolů" at bounding box center [247, 697] width 156 height 26
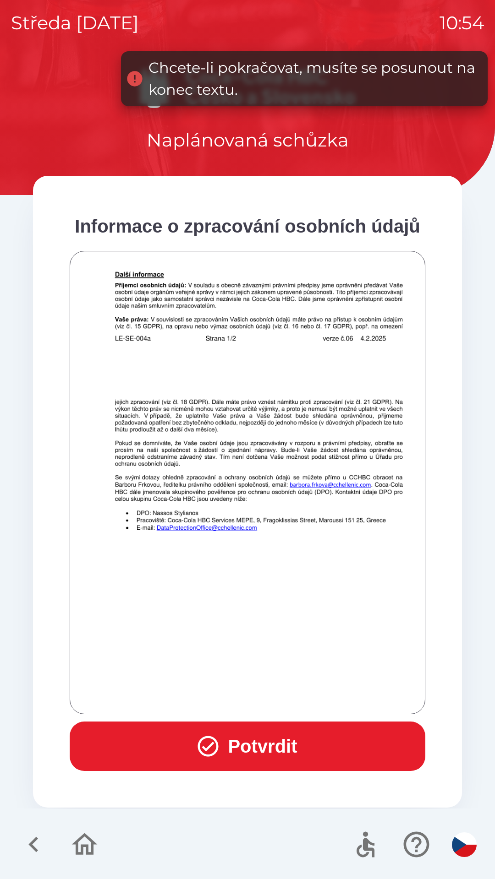
scroll to position [643, 0]
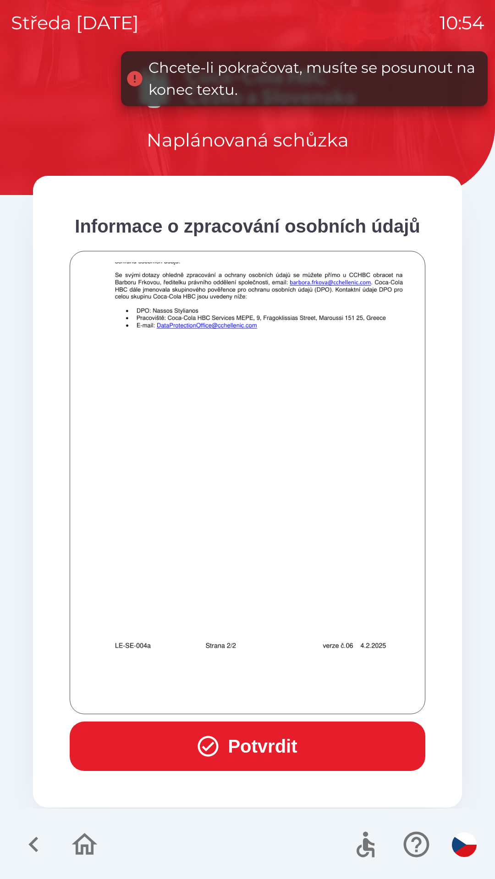
click at [271, 691] on div at bounding box center [247, 482] width 332 height 441
click at [277, 693] on div at bounding box center [247, 482] width 332 height 441
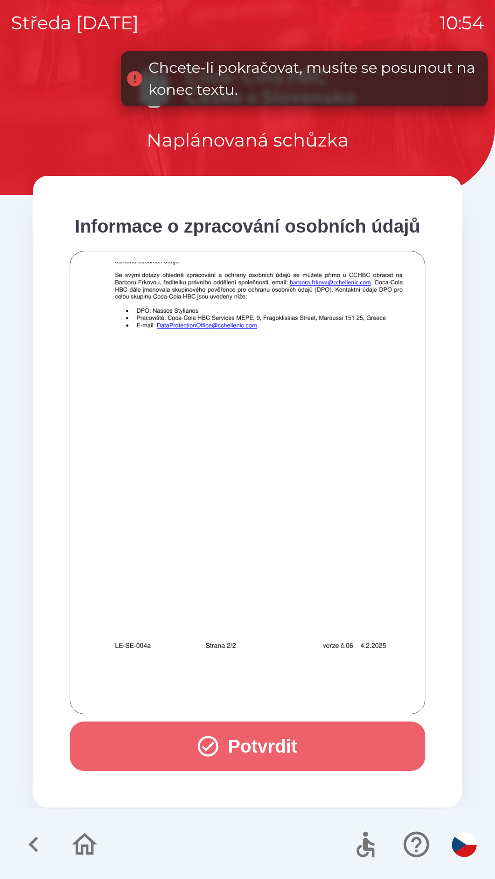
click at [284, 746] on button "Potvrdit" at bounding box center [247, 746] width 355 height 49
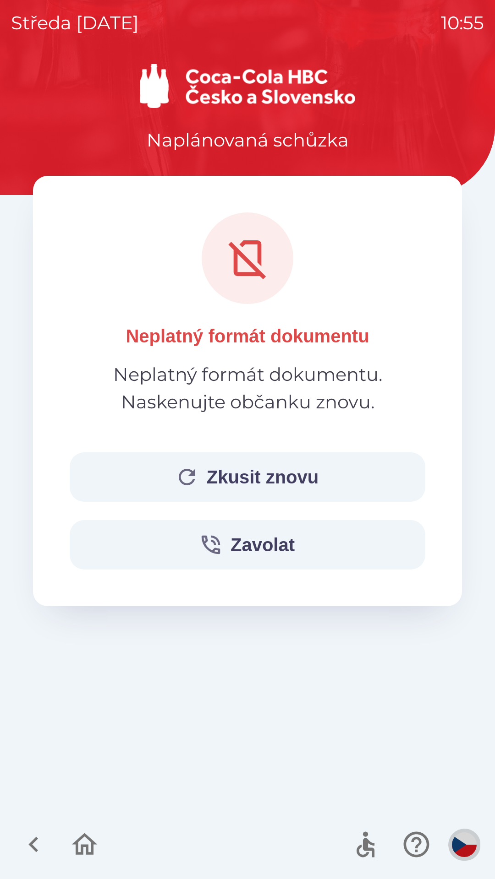
click at [468, 839] on img "button" at bounding box center [464, 845] width 25 height 25
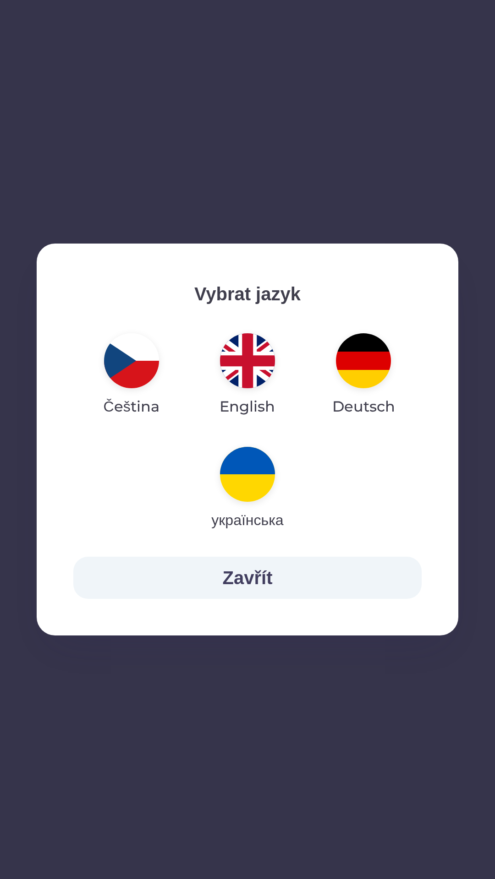
click at [244, 372] on img "button" at bounding box center [247, 360] width 55 height 55
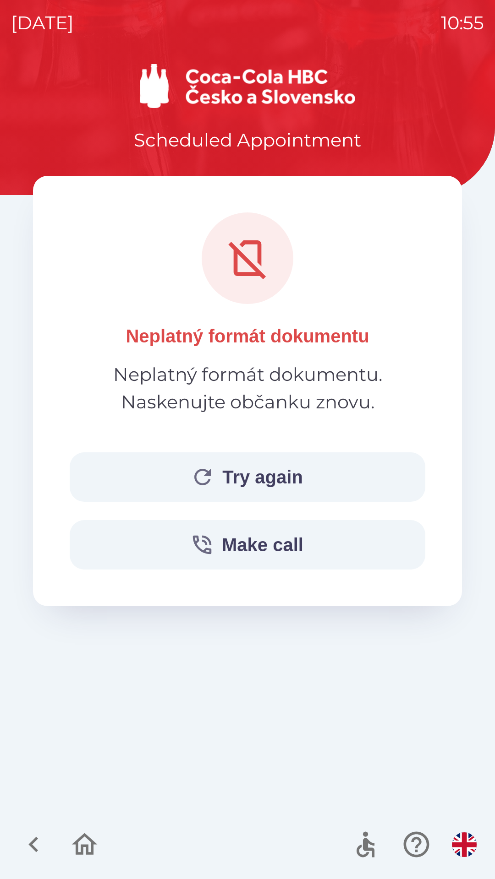
click at [205, 475] on icon "button" at bounding box center [202, 477] width 16 height 16
